Goal: Information Seeking & Learning: Learn about a topic

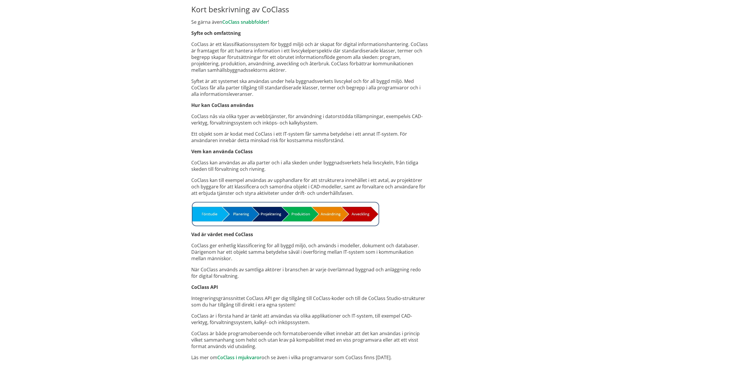
scroll to position [293, 0]
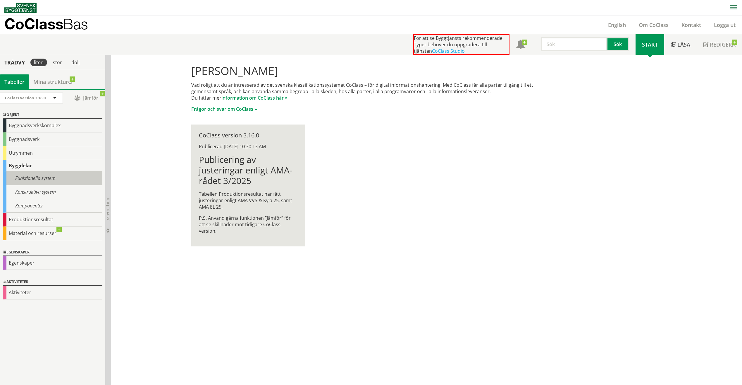
click at [41, 180] on div "Funktionella system" at bounding box center [52, 178] width 99 height 14
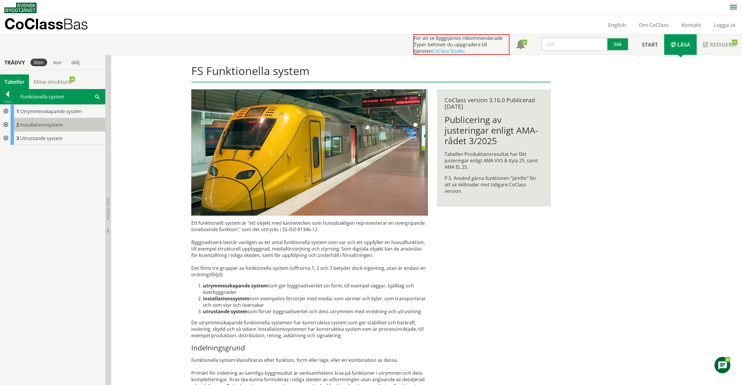
click at [36, 124] on span "Installationssystem" at bounding box center [41, 124] width 43 height 6
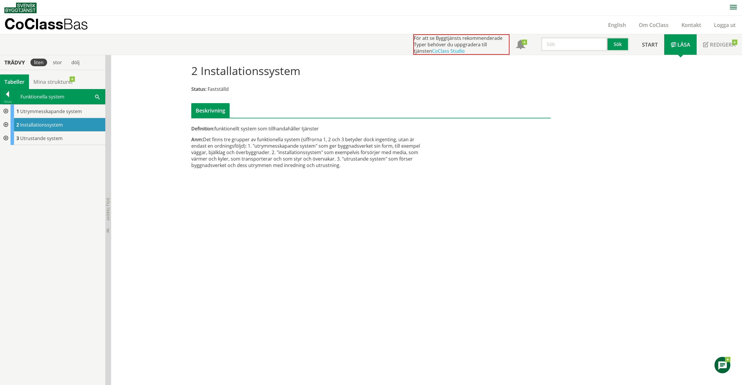
click at [5, 124] on div at bounding box center [5, 124] width 11 height 13
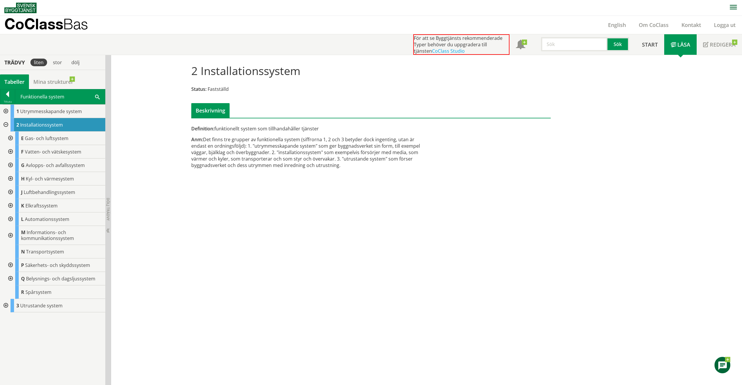
click at [9, 204] on div at bounding box center [10, 205] width 11 height 13
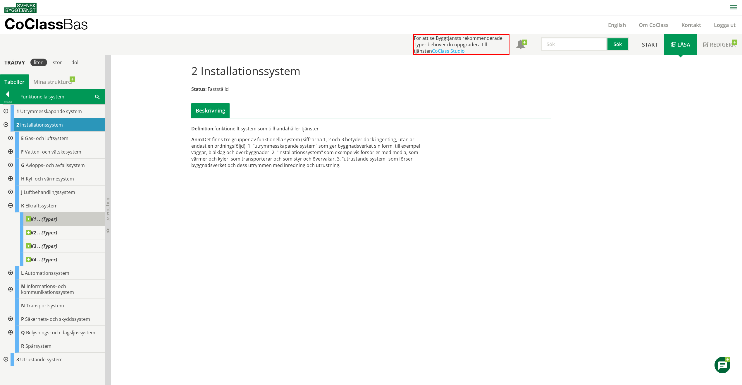
click at [50, 222] on div "K1 .. (Typer)" at bounding box center [62, 218] width 85 height 13
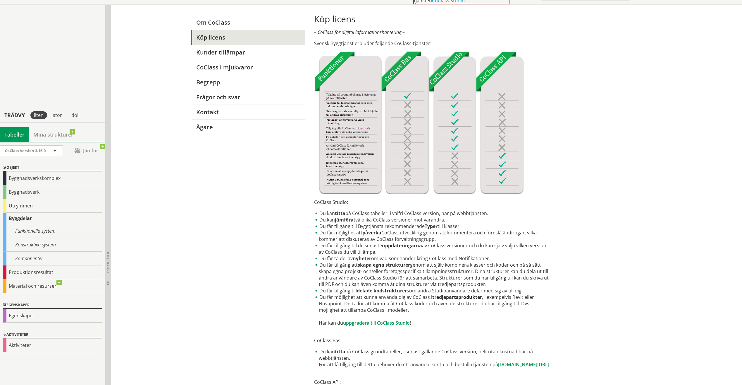
scroll to position [167, 0]
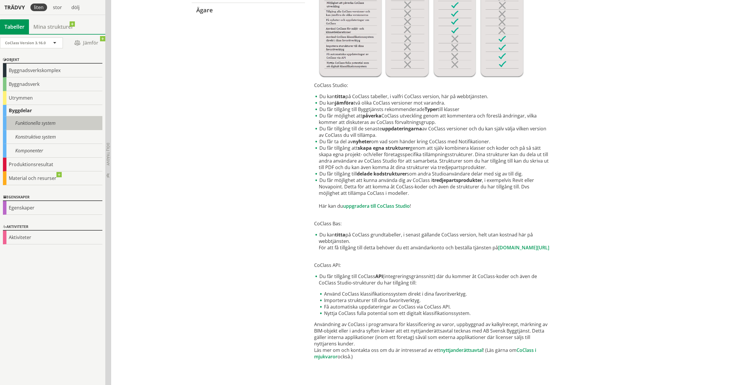
click at [42, 125] on div "Funktionella system" at bounding box center [52, 123] width 99 height 14
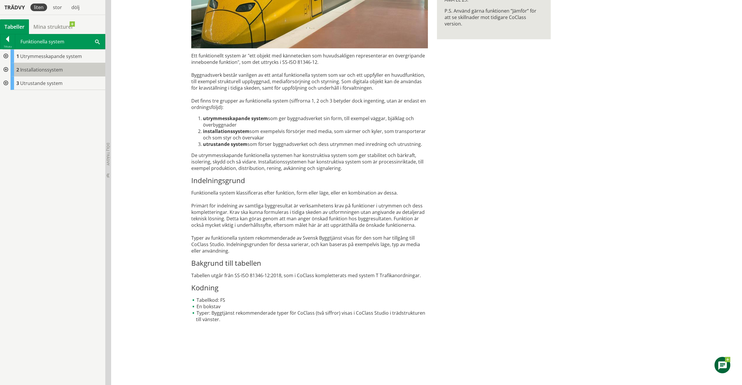
click at [26, 72] on span "Installationssystem" at bounding box center [41, 69] width 43 height 6
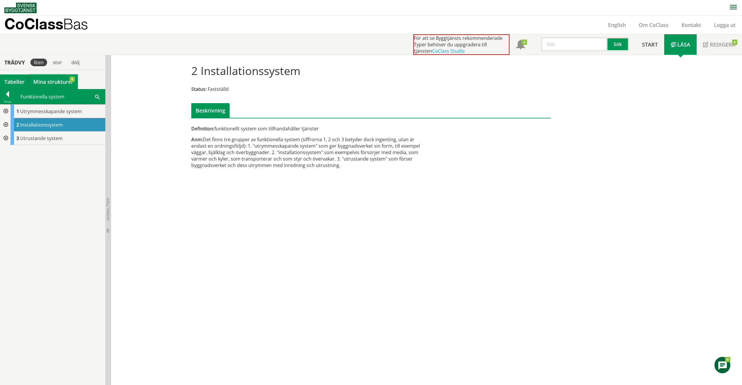
click at [54, 81] on link "Mina strukturer" at bounding box center [53, 81] width 49 height 15
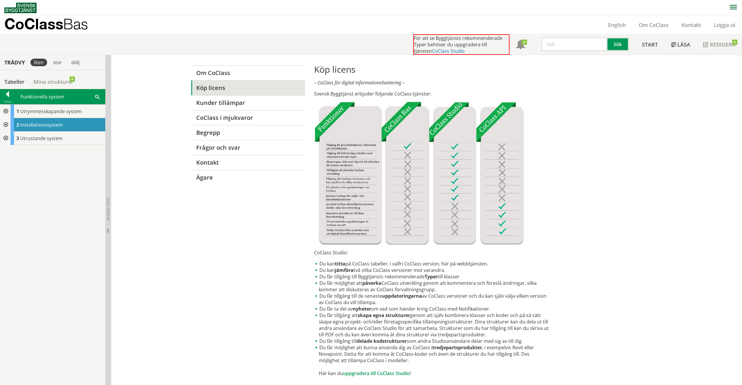
click at [436, 51] on link "CoClass Studio" at bounding box center [448, 51] width 33 height 6
click at [40, 78] on link "Mina strukturer" at bounding box center [53, 81] width 49 height 15
click at [432, 51] on link "CoClass Studio" at bounding box center [448, 51] width 33 height 6
click at [41, 78] on link "Mina strukturer" at bounding box center [53, 81] width 49 height 15
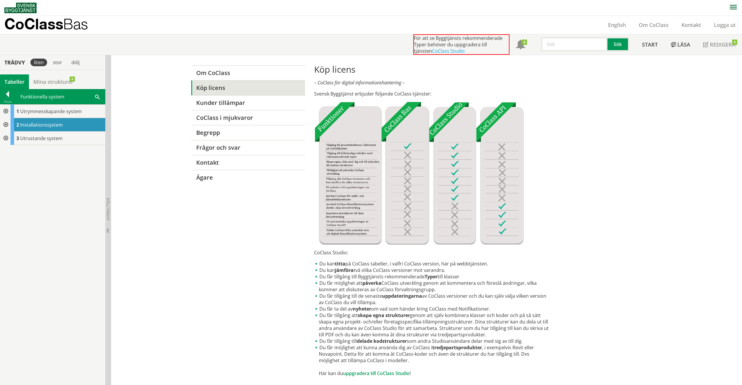
click at [16, 80] on div "Tabeller" at bounding box center [14, 81] width 29 height 15
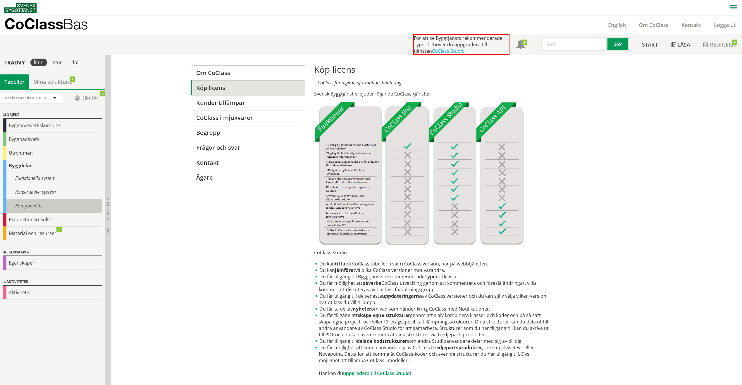
click at [36, 204] on div "Komponenter" at bounding box center [52, 206] width 99 height 14
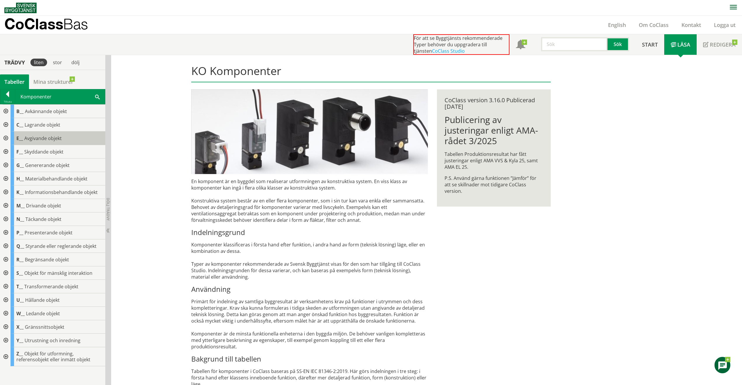
click at [49, 140] on span "Avgivande objekt" at bounding box center [42, 138] width 37 height 6
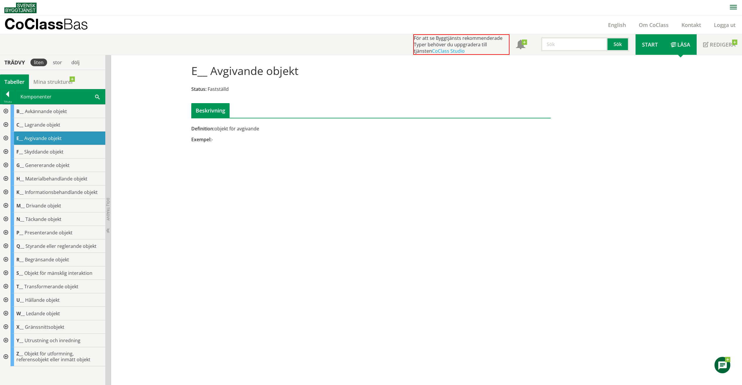
click at [655, 44] on span "Start" at bounding box center [650, 44] width 16 height 7
